Goal: Transaction & Acquisition: Subscribe to service/newsletter

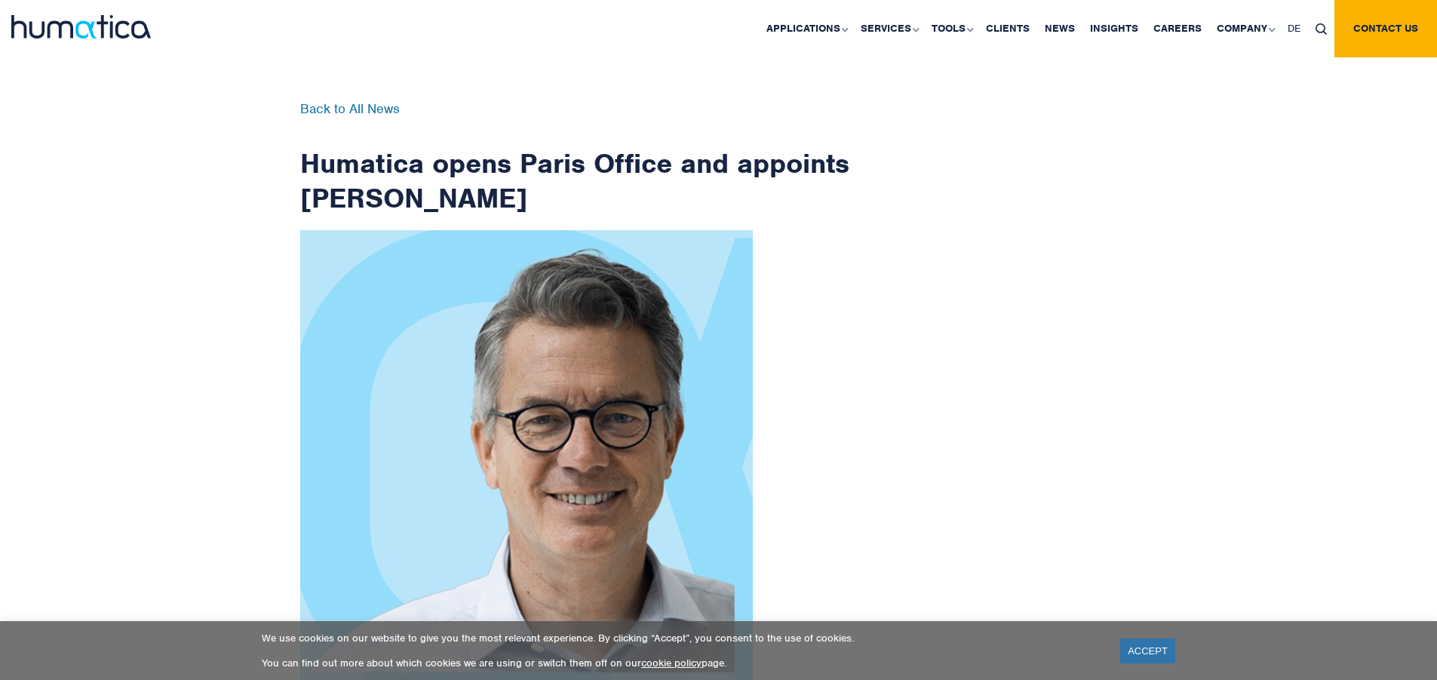
scroll to position [2406, 0]
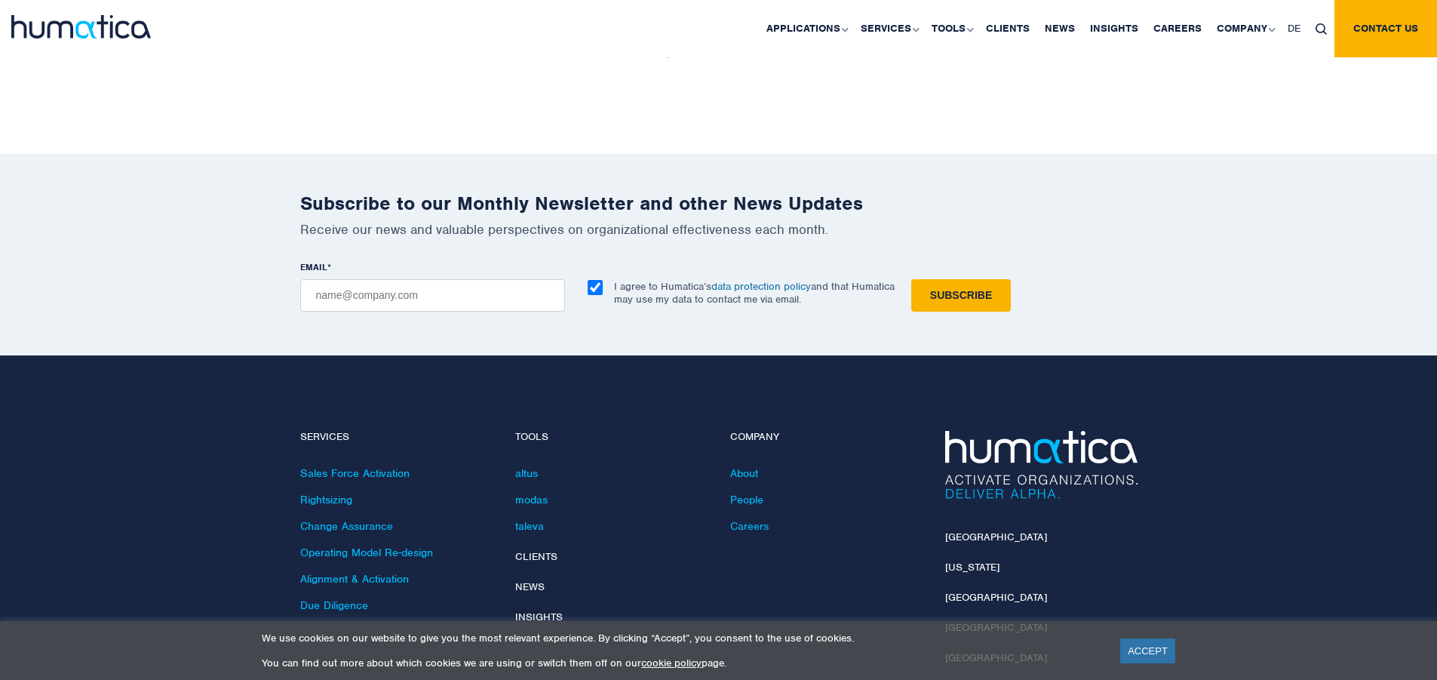
checkbox input "true"
type input "[EMAIL_ADDRESS][DOMAIN_NAME]"
click at [911, 279] on input "Subscribe" at bounding box center [961, 295] width 100 height 32
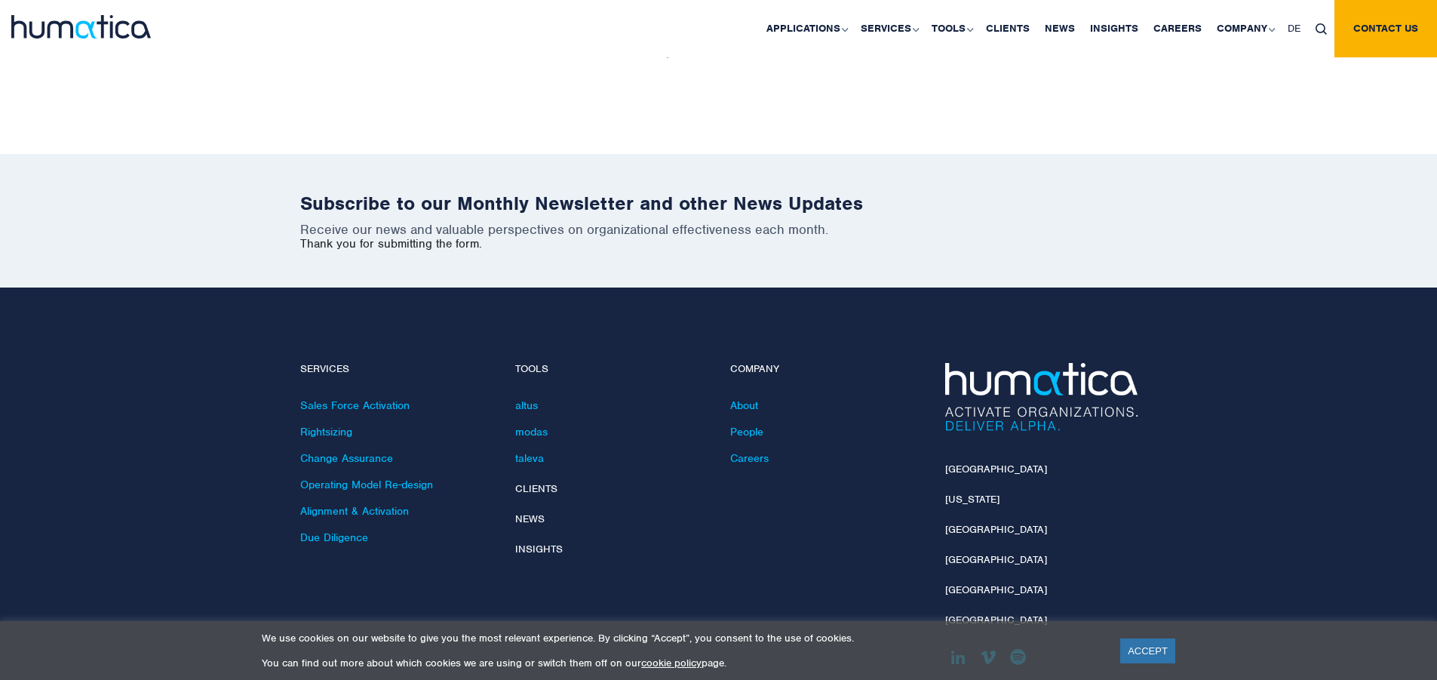
scroll to position [2338, 0]
